Goal: Check status: Check status

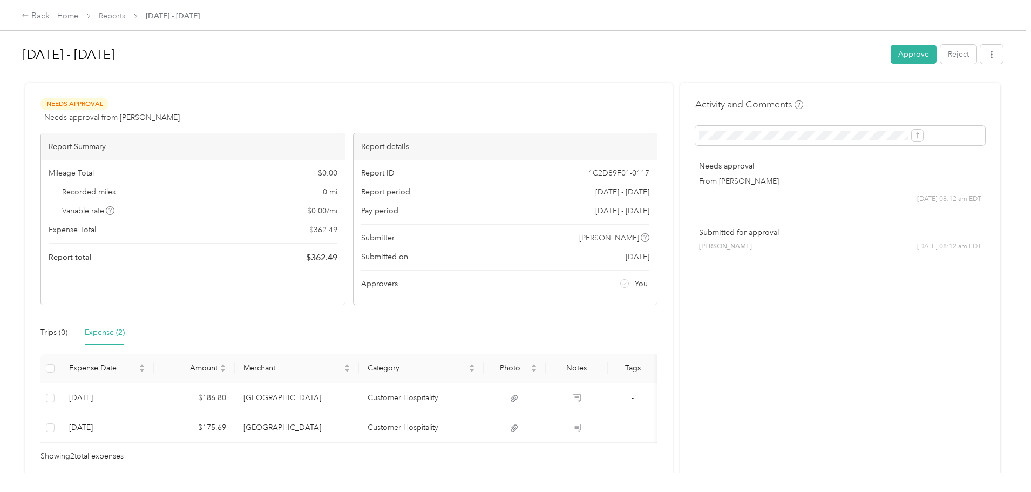
scroll to position [58, 0]
click at [890, 53] on button "Approve" at bounding box center [913, 54] width 46 height 19
